Goal: Book appointment/travel/reservation

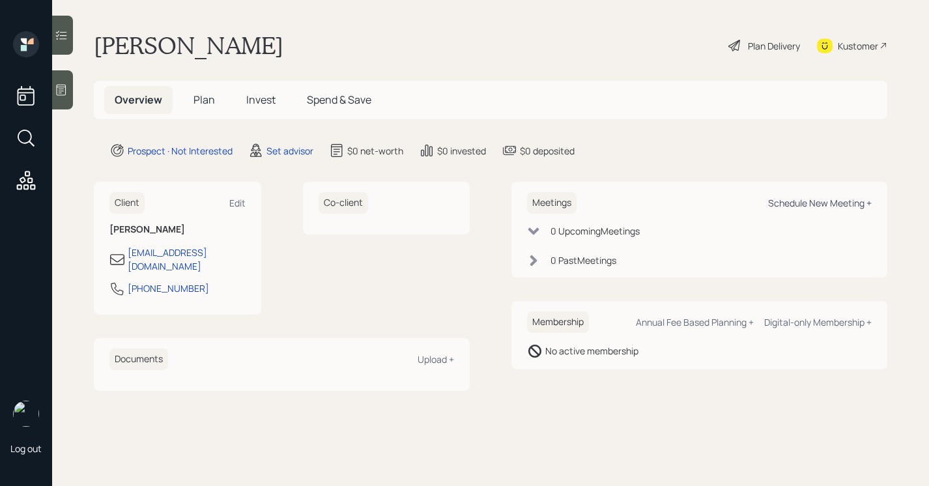
click at [794, 200] on div "Schedule New Meeting +" at bounding box center [820, 203] width 104 height 12
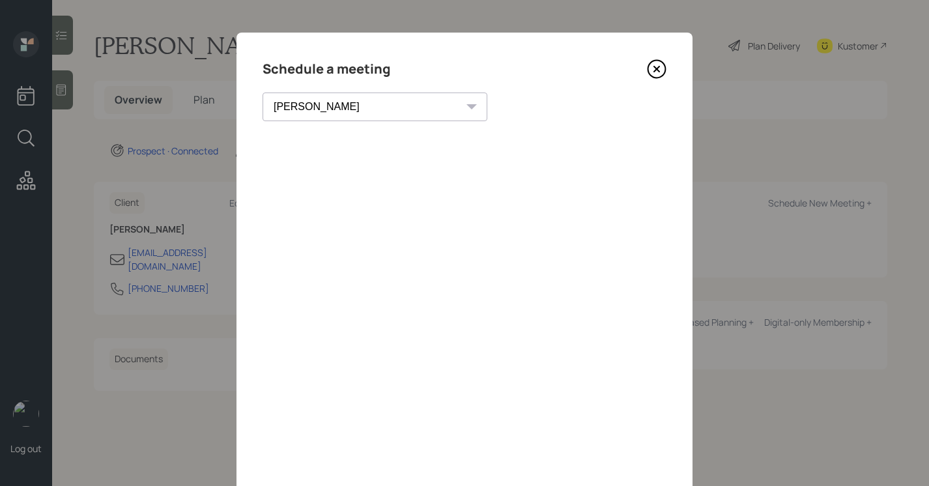
click at [360, 115] on select "[PERSON_NAME] [PERSON_NAME] [PERSON_NAME] [PERSON_NAME] [PERSON_NAME] [PERSON_N…" at bounding box center [375, 107] width 225 height 29
select select "205a2f49-d305-4782-8e90-e36bafbe5565"
click at [263, 93] on select "[PERSON_NAME] [PERSON_NAME] [PERSON_NAME] [PERSON_NAME] [PERSON_NAME] [PERSON_N…" at bounding box center [375, 107] width 225 height 29
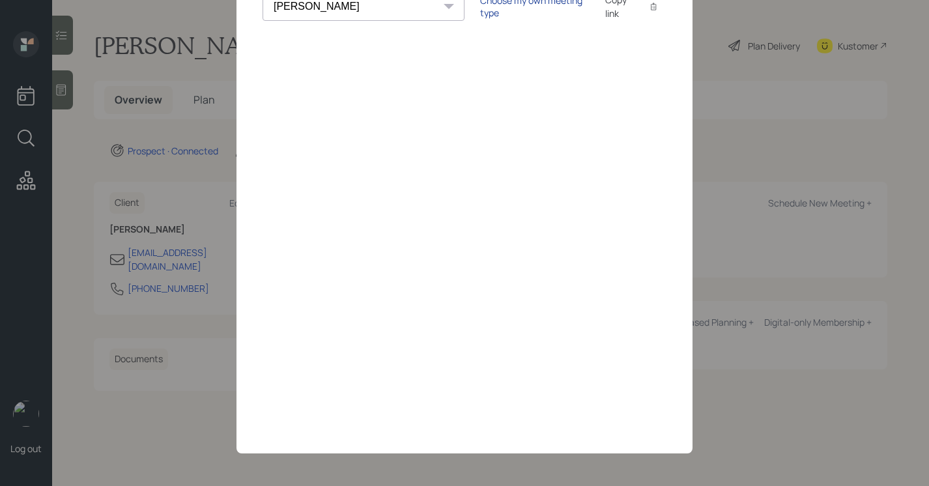
click at [487, 7] on div "Choose my own meeting type" at bounding box center [534, 6] width 109 height 25
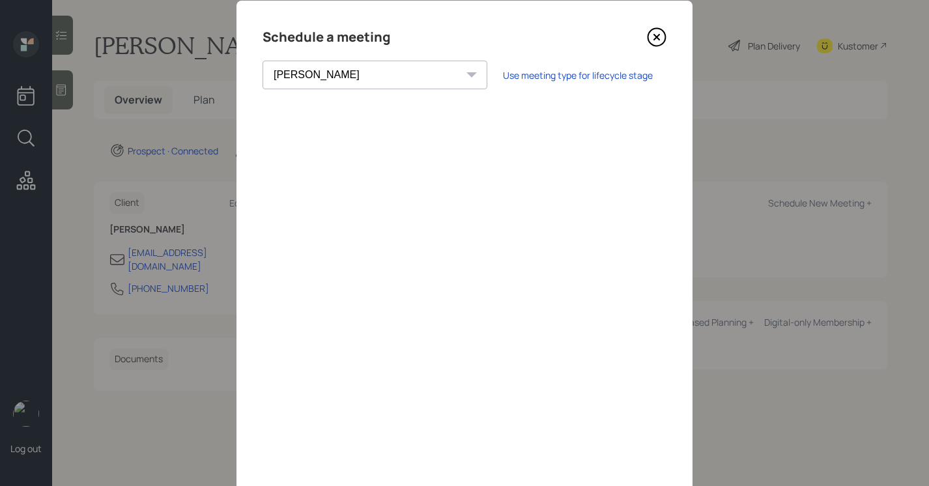
scroll to position [0, 0]
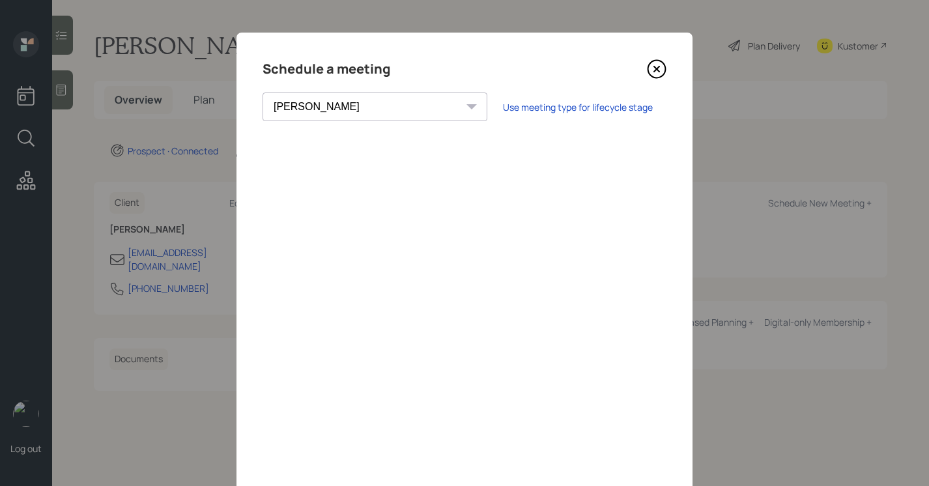
click at [666, 68] on div "Schedule a meeting [PERSON_NAME] [PERSON_NAME] [PERSON_NAME] [PERSON_NAME] [PER…" at bounding box center [465, 293] width 456 height 521
click at [662, 69] on icon at bounding box center [657, 69] width 20 height 20
